Goal: Navigation & Orientation: Find specific page/section

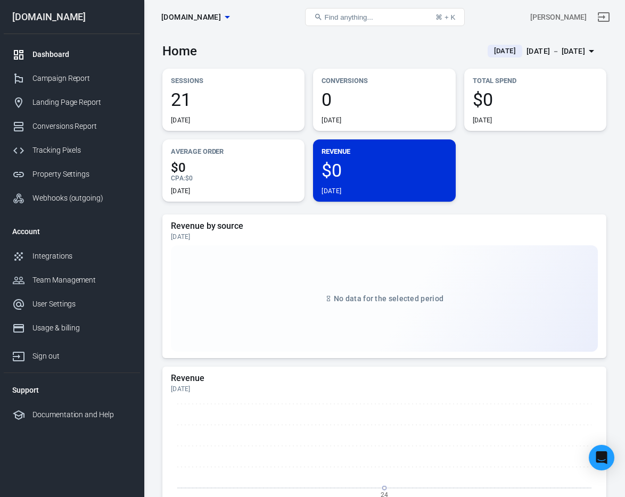
click at [221, 17] on span "[DOMAIN_NAME]" at bounding box center [191, 17] width 60 height 13
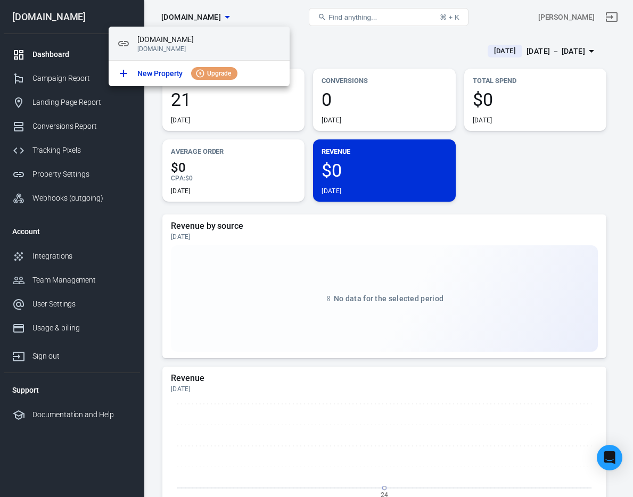
click at [166, 46] on p "[DOMAIN_NAME]" at bounding box center [209, 48] width 144 height 7
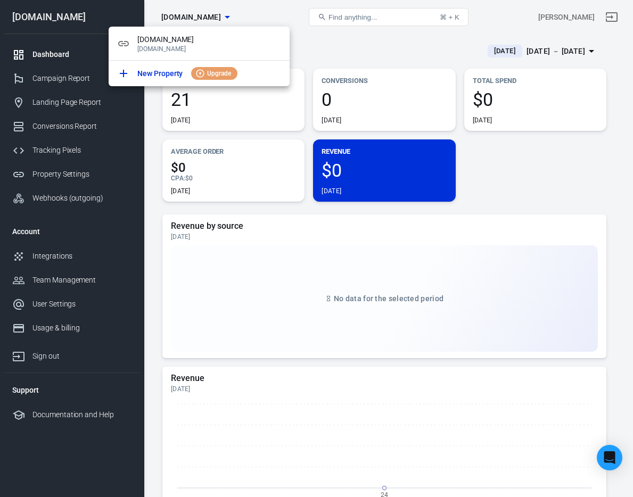
click at [47, 79] on div at bounding box center [316, 248] width 633 height 497
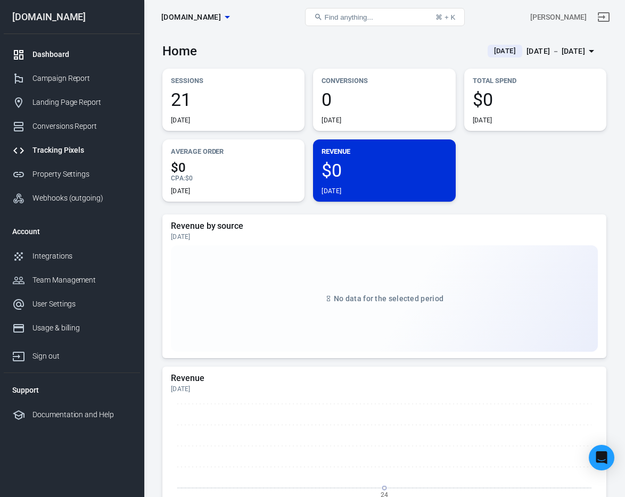
click at [64, 149] on div "Tracking Pixels" at bounding box center [81, 150] width 99 height 11
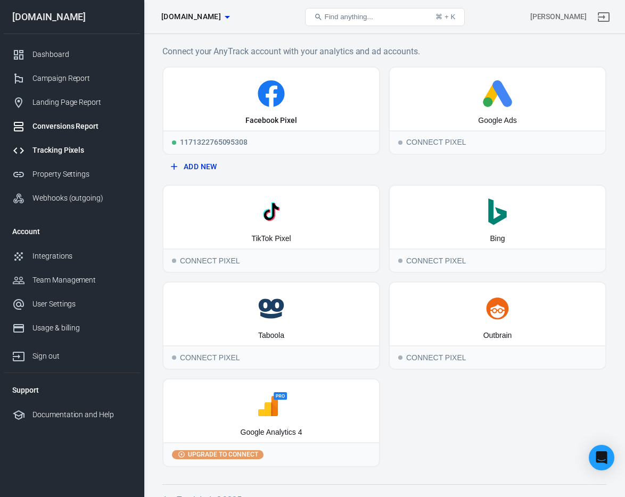
click at [89, 127] on div "Conversions Report" at bounding box center [81, 126] width 99 height 11
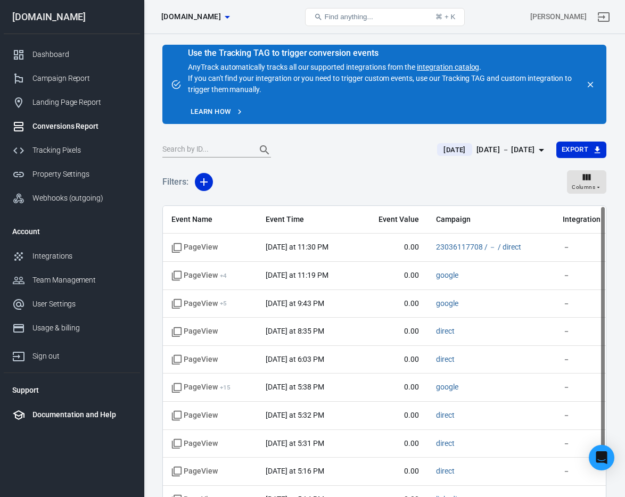
click at [79, 417] on div "Documentation and Help" at bounding box center [81, 414] width 99 height 11
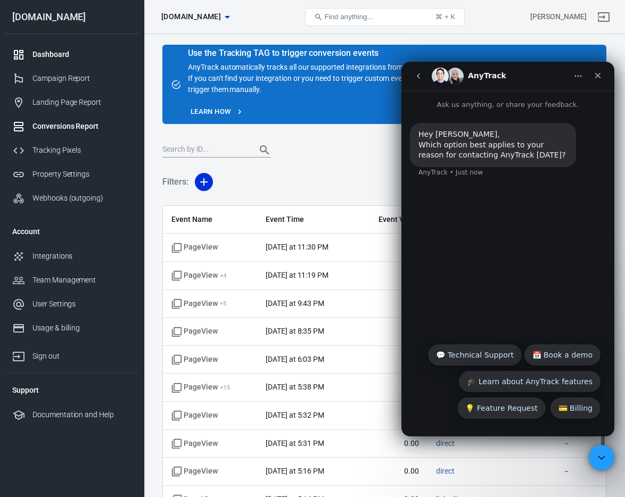
click at [71, 53] on div "Dashboard" at bounding box center [81, 54] width 99 height 11
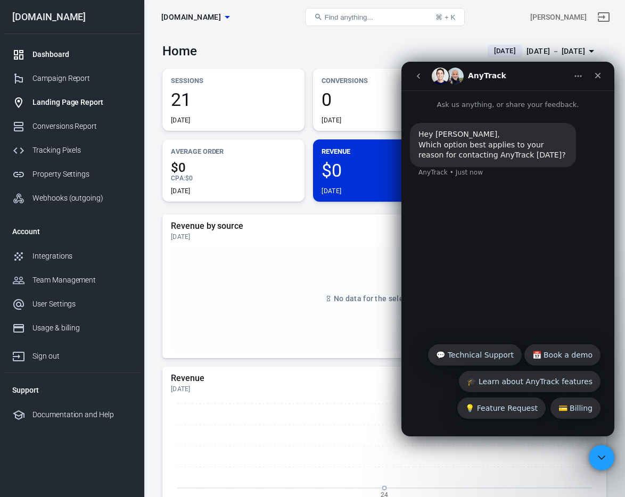
click at [71, 108] on link "Landing Page Report" at bounding box center [72, 103] width 136 height 24
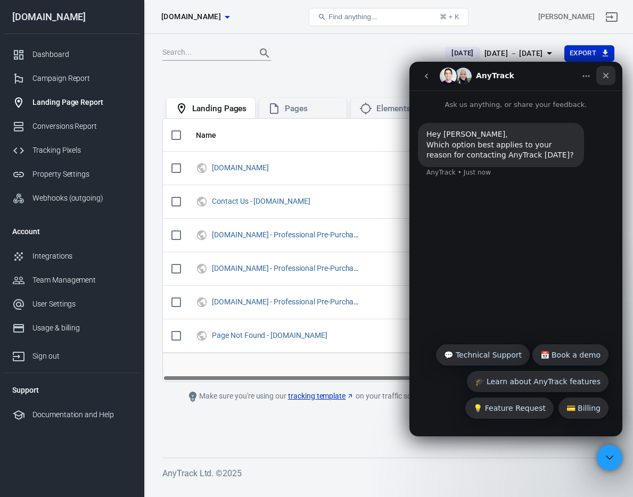
click at [610, 77] on icon "Close" at bounding box center [606, 75] width 9 height 9
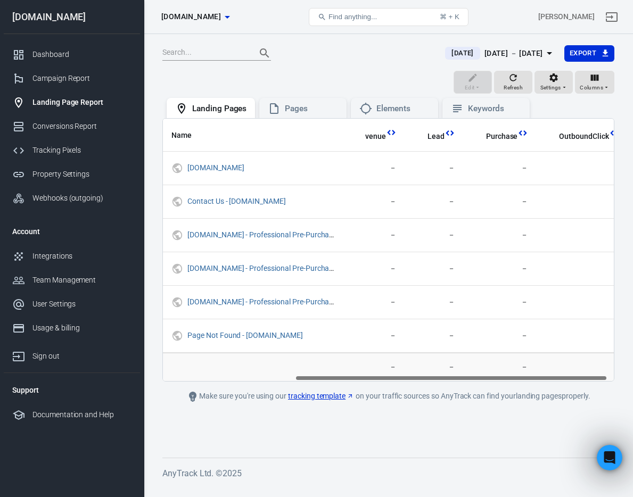
scroll to position [0, 200]
